Goal: Obtain resource: Download file/media

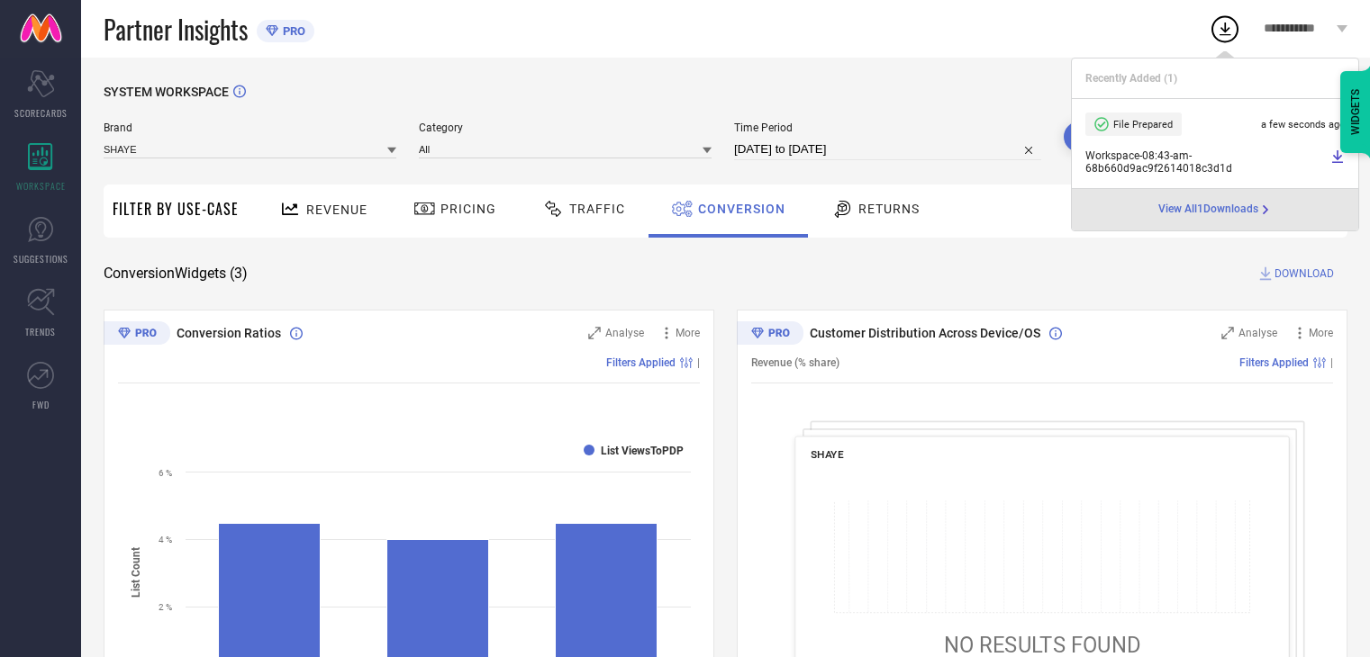
scroll to position [151, 0]
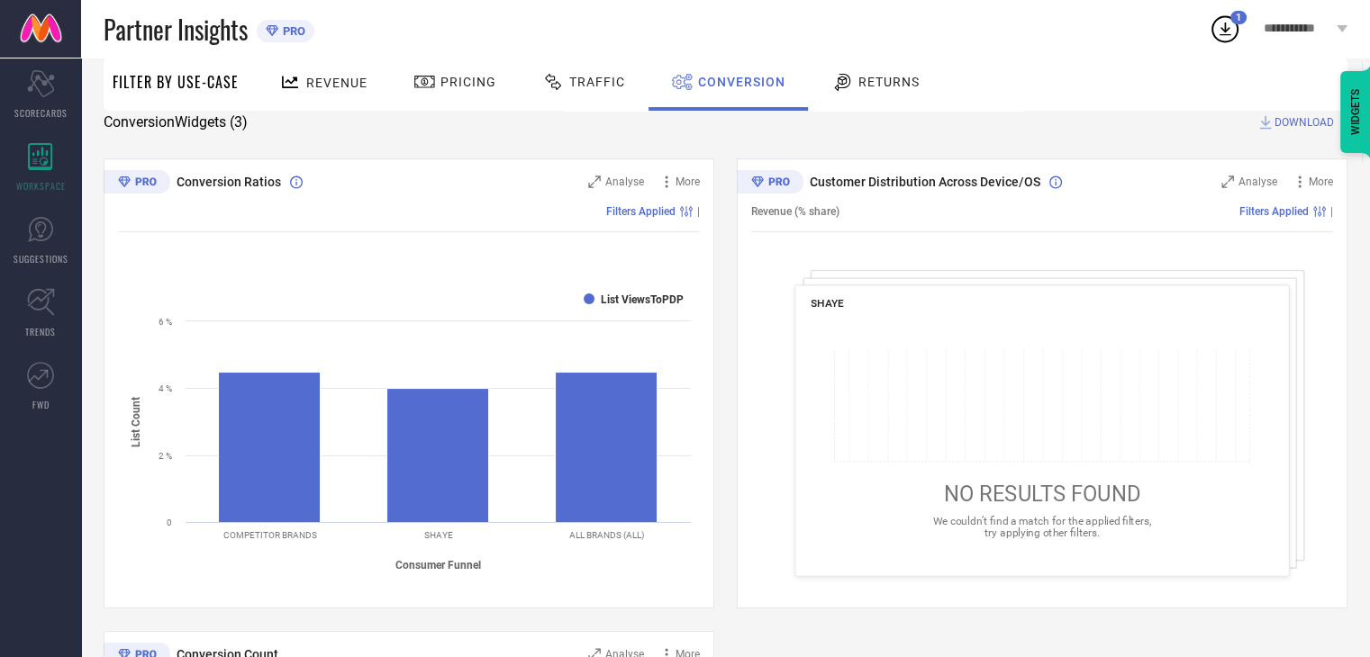
click at [1225, 32] on icon at bounding box center [1225, 29] width 32 height 32
click at [962, 152] on div "SYSTEM WORKSPACE Brand SHAYE Category All Time Period [DATE] to [DATE] Search F…" at bounding box center [726, 507] width 1244 height 1148
click at [1148, 81] on div "Revenue Pricing Traffic Conversion Returns" at bounding box center [798, 84] width 1100 height 53
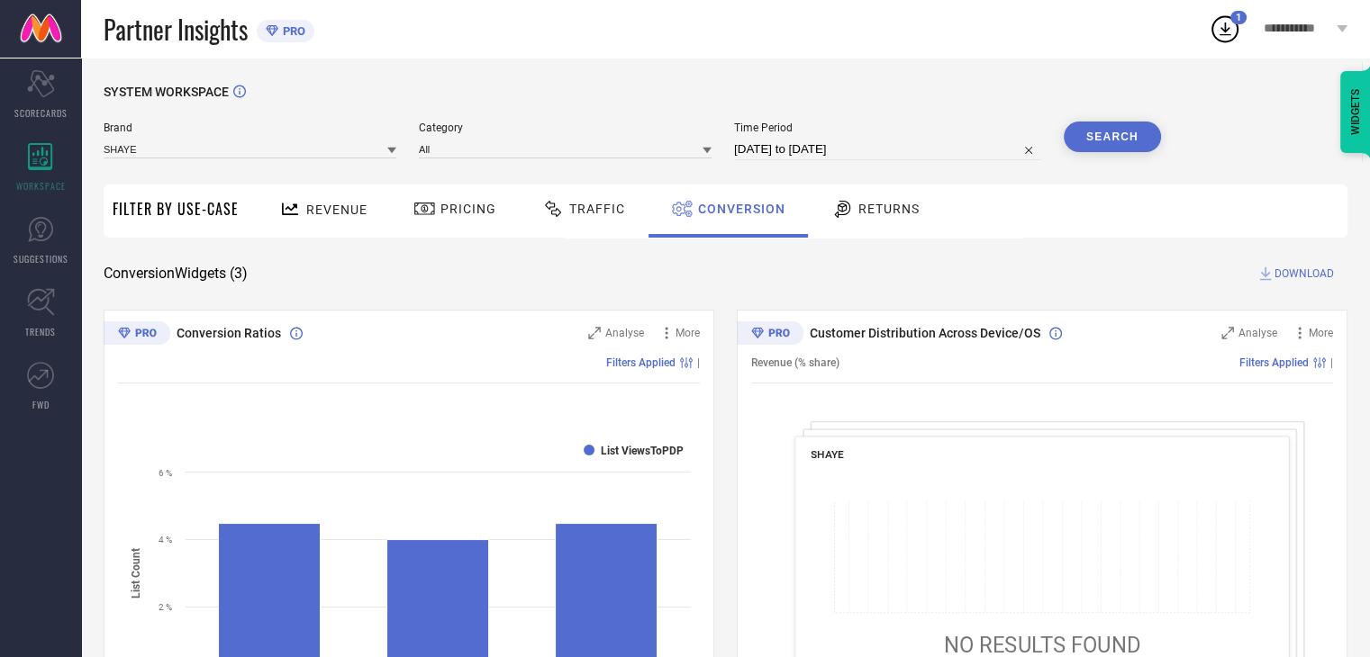
click at [929, 151] on input "[DATE] to [DATE]" at bounding box center [887, 150] width 307 height 22
select select "7"
select select "2025"
select select "8"
select select "2025"
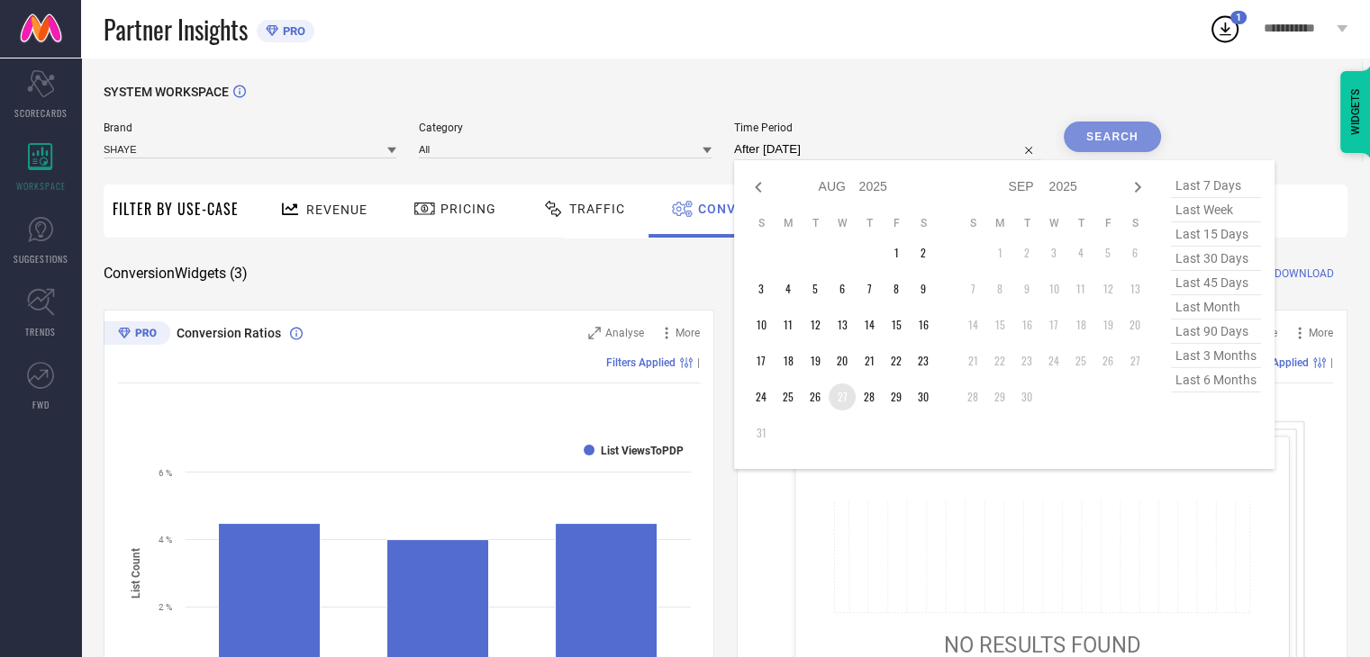
click at [843, 394] on td "27" at bounding box center [842, 397] width 27 height 27
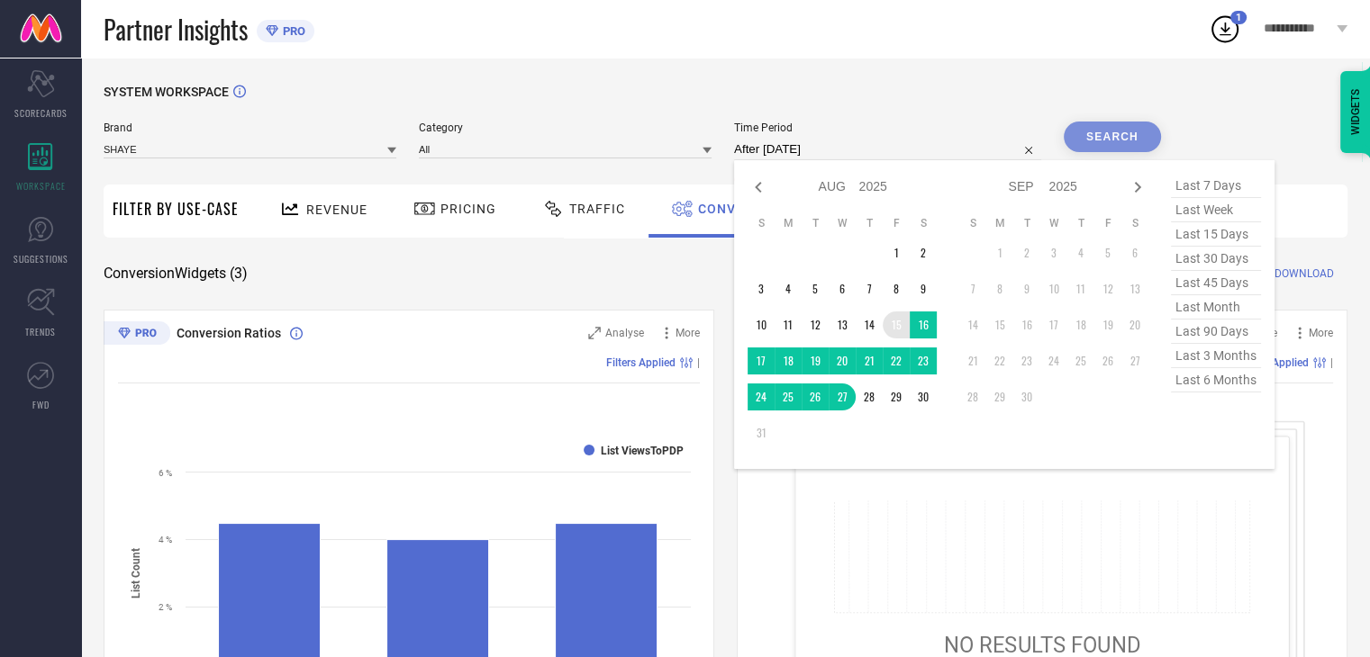
type input "[DATE] to [DATE]"
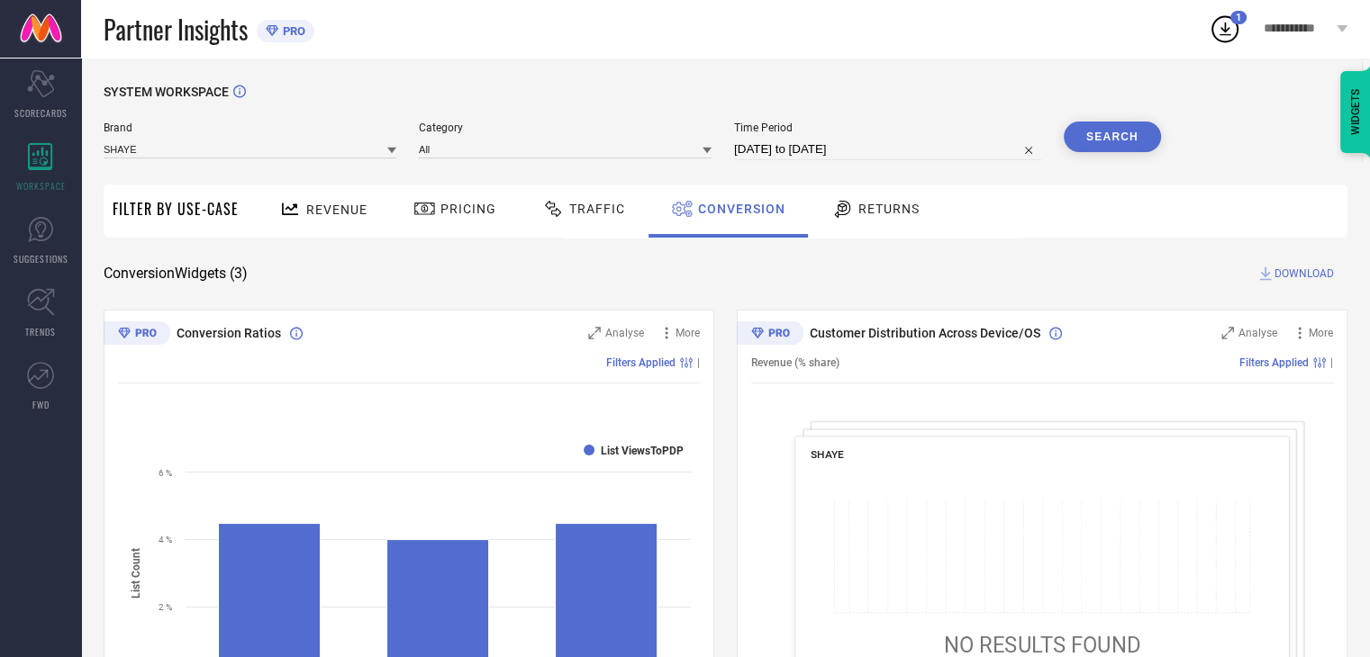
click at [1092, 132] on button "Search" at bounding box center [1112, 137] width 97 height 31
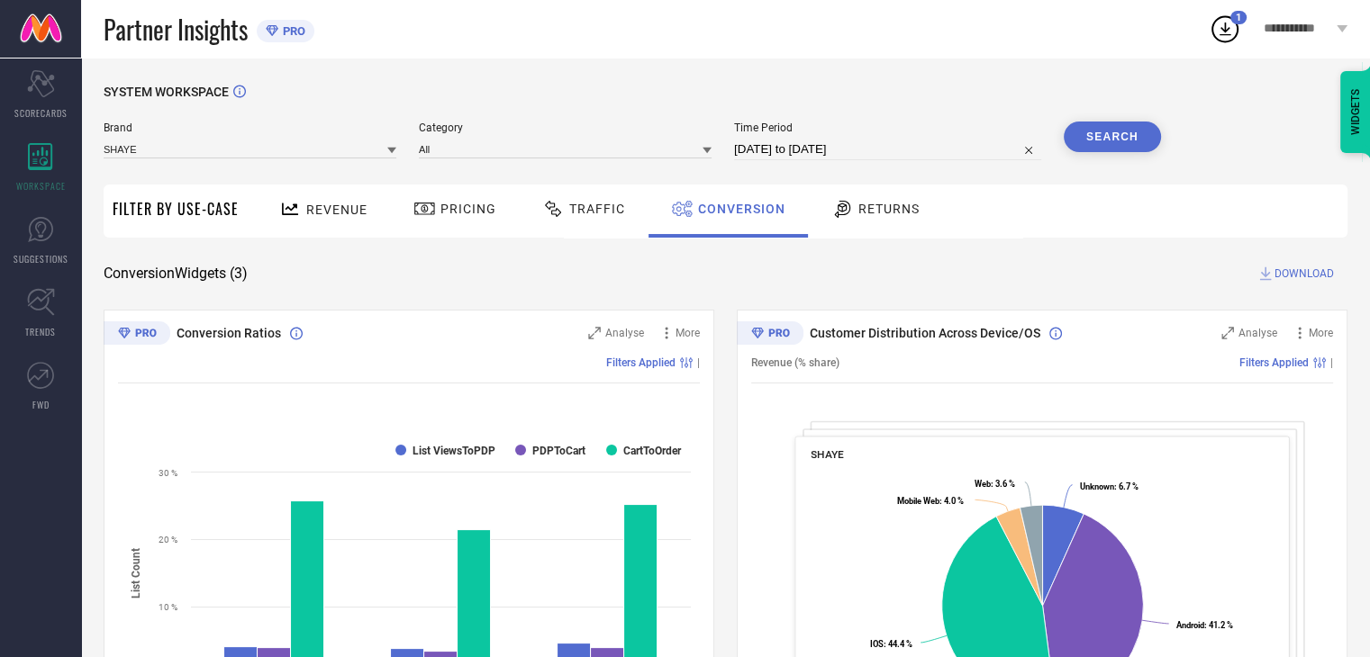
click at [1294, 272] on span "DOWNLOAD" at bounding box center [1303, 274] width 59 height 18
click at [1000, 75] on div "SYSTEM WORKSPACE Brand SHAYE Category All Time Period [DATE] to [DATE] Search F…" at bounding box center [725, 659] width 1289 height 1202
select select "7"
select select "2025"
select select "8"
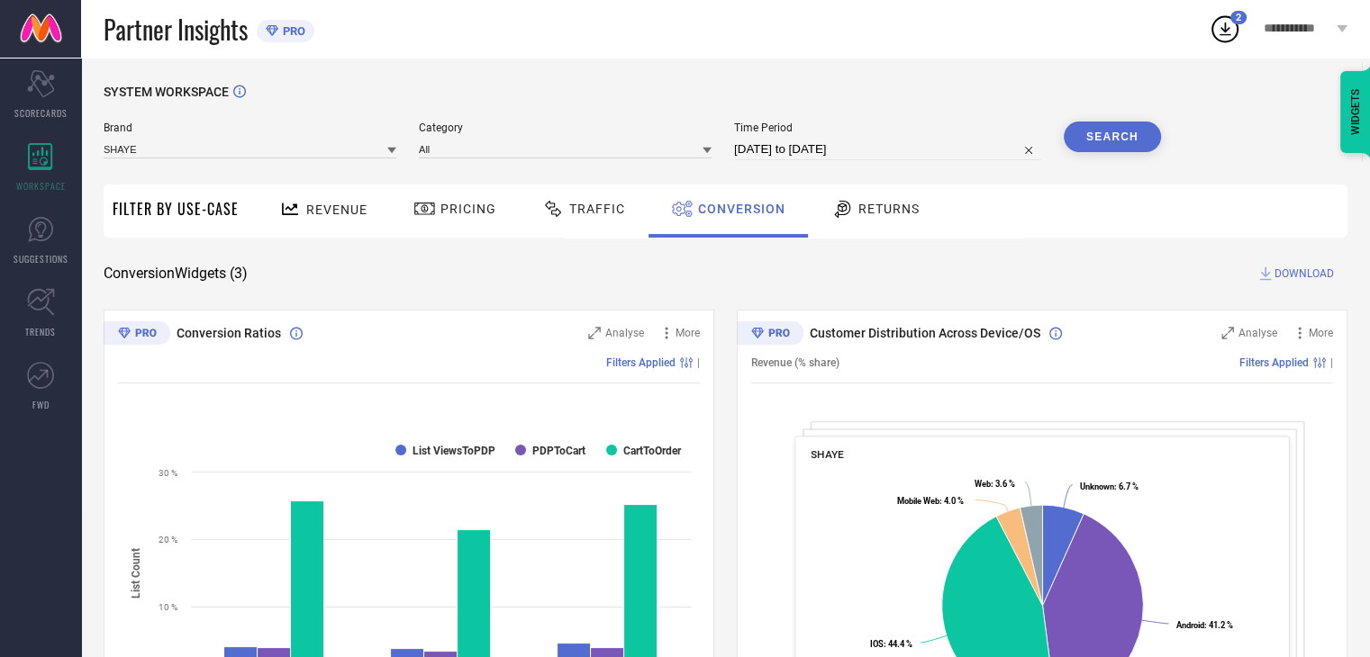
select select "2025"
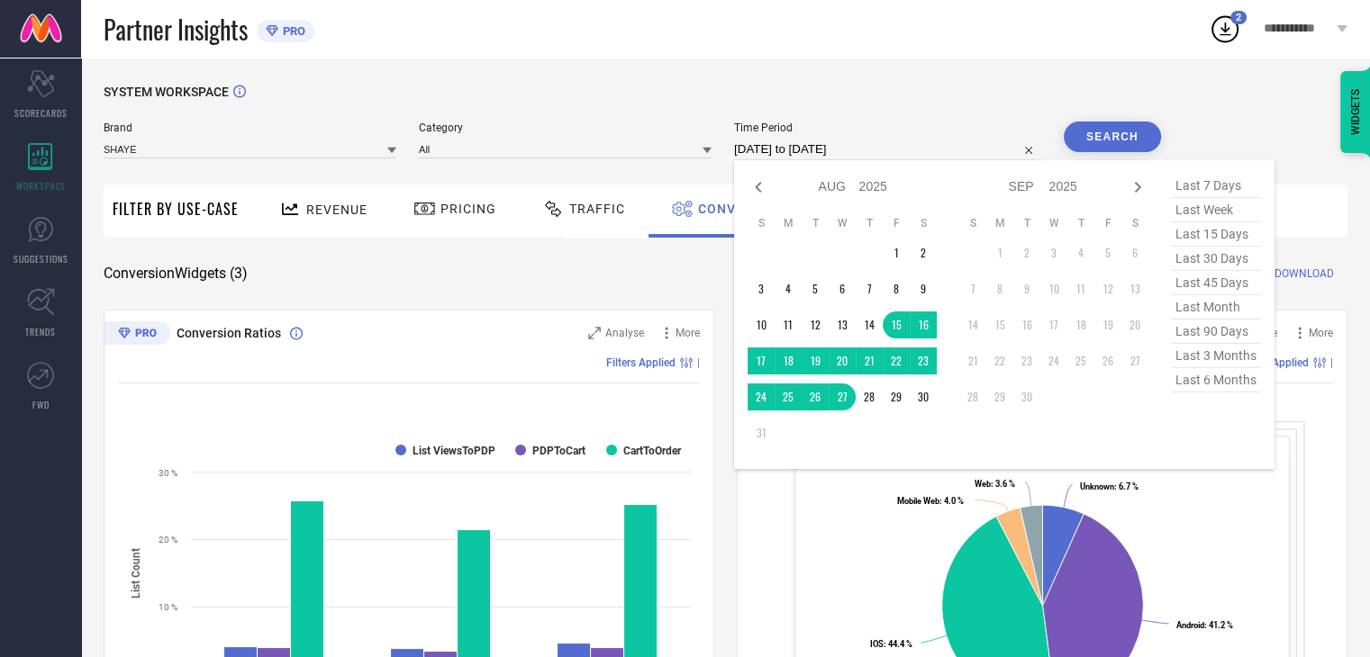
click at [908, 159] on input "[DATE] to [DATE]" at bounding box center [887, 150] width 307 height 22
click at [908, 253] on td "1" at bounding box center [896, 253] width 27 height 27
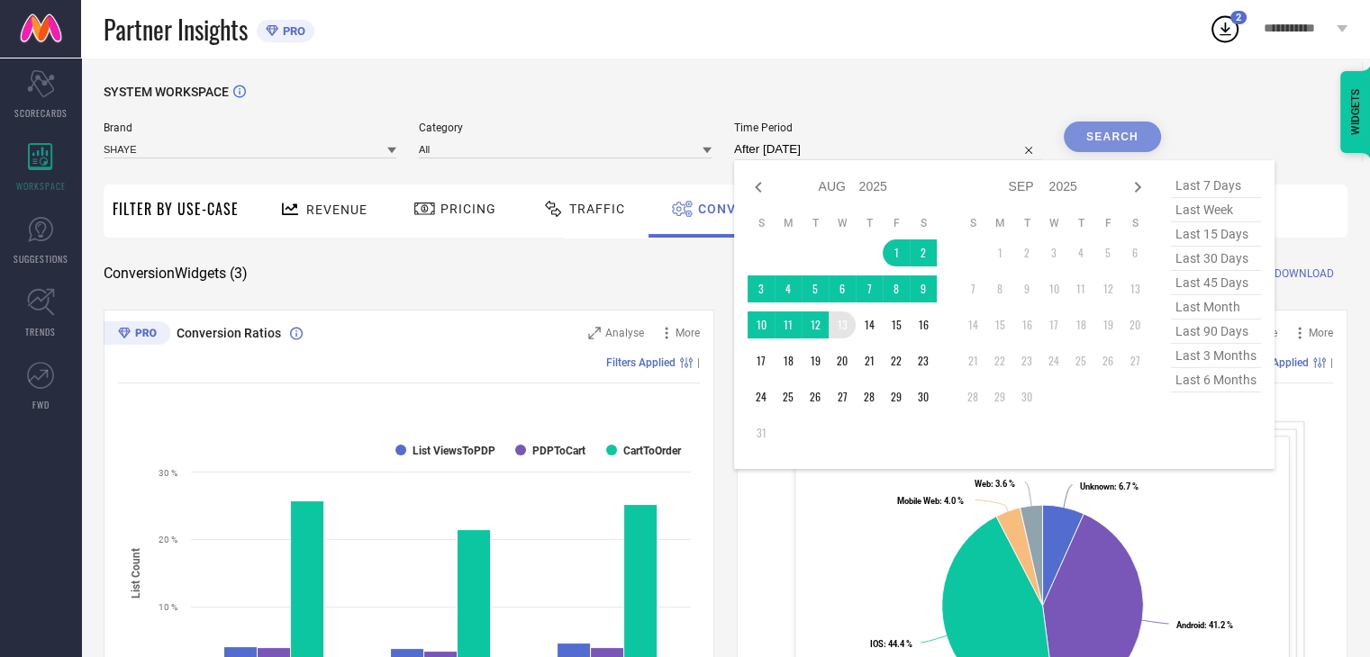
type input "[DATE] to [DATE]"
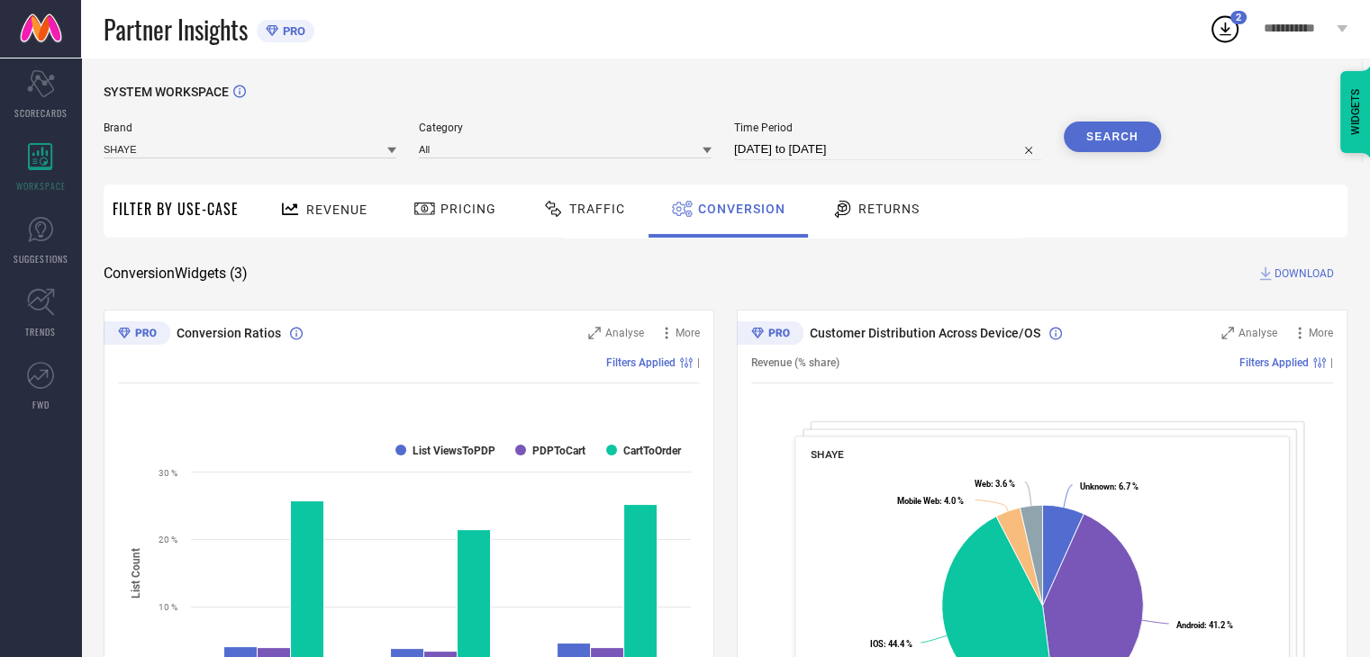
click at [1110, 140] on button "Search" at bounding box center [1112, 137] width 97 height 31
click at [1284, 268] on span "DOWNLOAD" at bounding box center [1303, 274] width 59 height 18
